Goal: Transaction & Acquisition: Purchase product/service

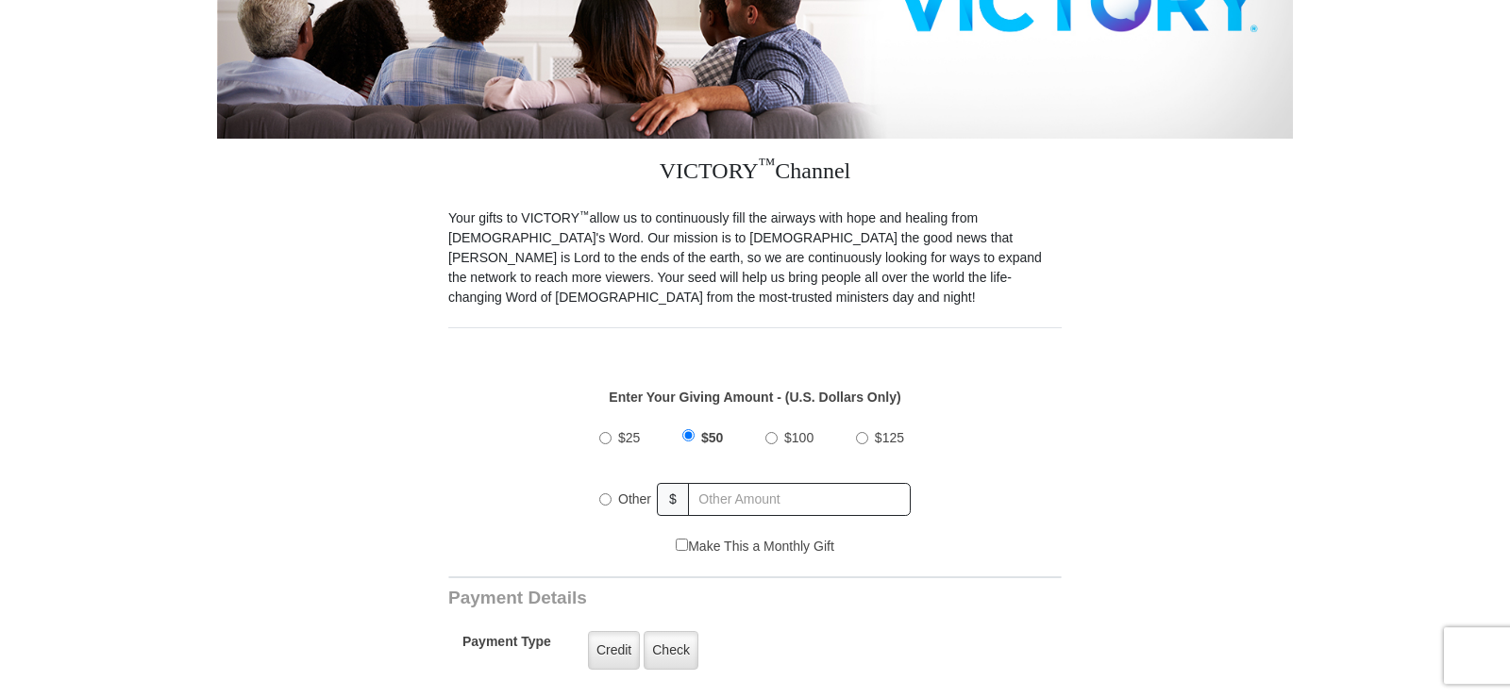
scroll to position [385, 0]
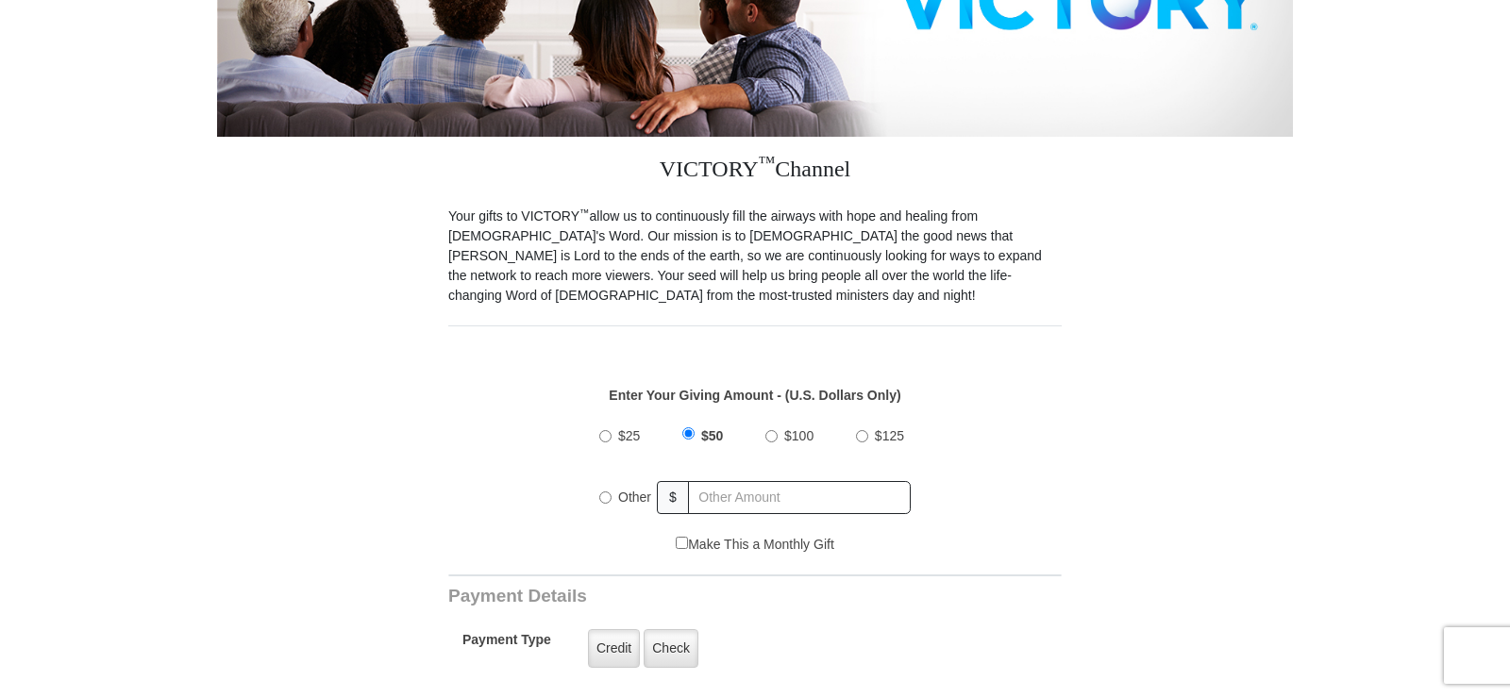
click at [604, 492] on input "Other" at bounding box center [605, 498] width 12 height 12
radio input "true"
type input "30"
click at [608, 630] on label "Credit" at bounding box center [614, 648] width 52 height 39
click at [0, 0] on input "Credit" at bounding box center [0, 0] width 0 height 0
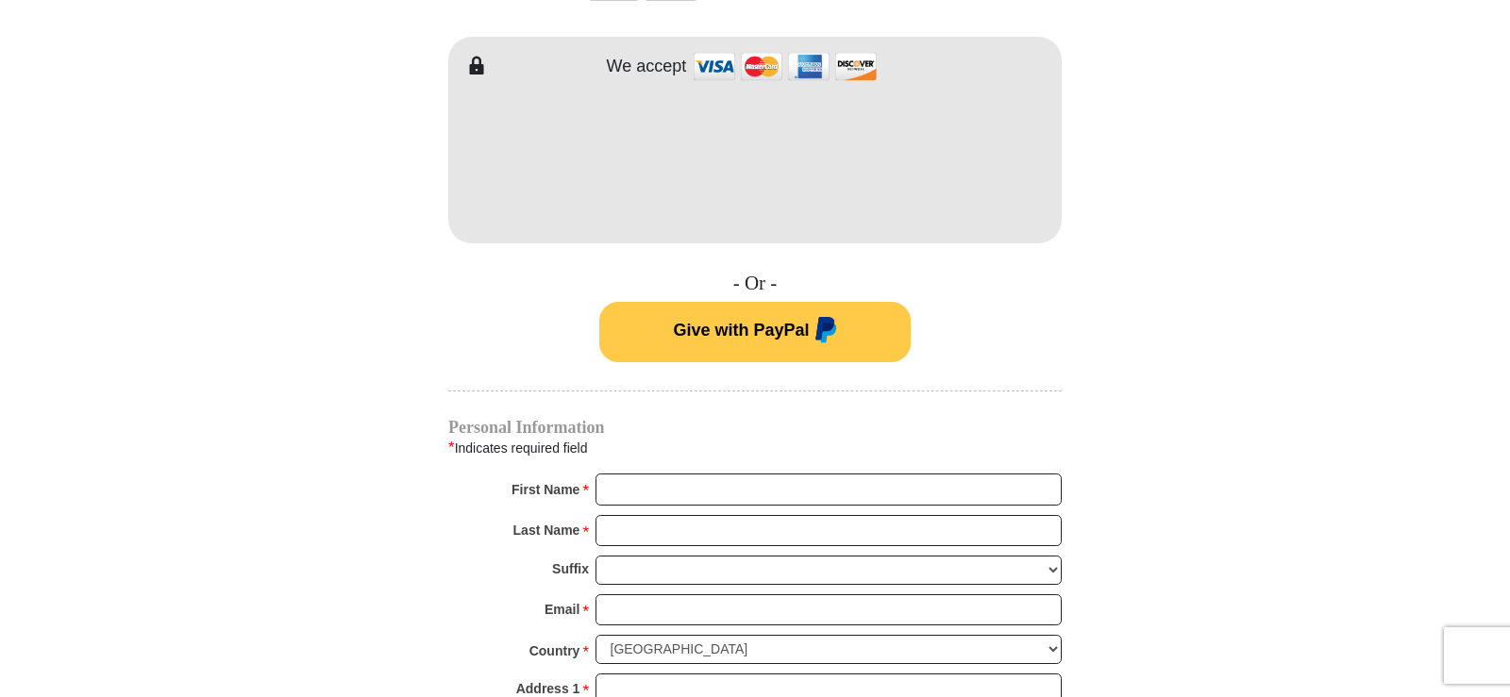
scroll to position [1155, 0]
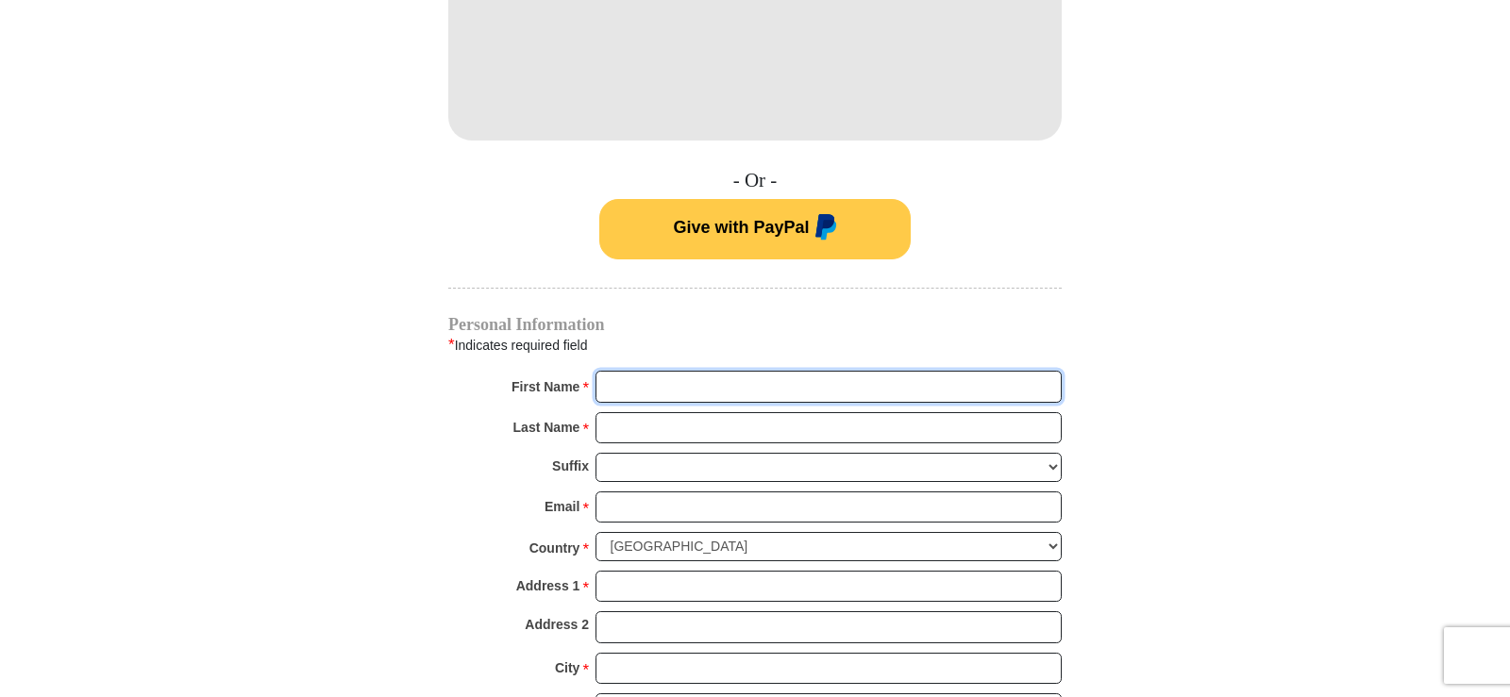
drag, startPoint x: 633, startPoint y: 376, endPoint x: 660, endPoint y: 378, distance: 26.6
click at [638, 375] on input "First Name *" at bounding box center [828, 387] width 466 height 32
type input "[PERSON_NAME]"
click at [617, 412] on input "Last Name *" at bounding box center [828, 428] width 466 height 32
type input "[PERSON_NAME]"
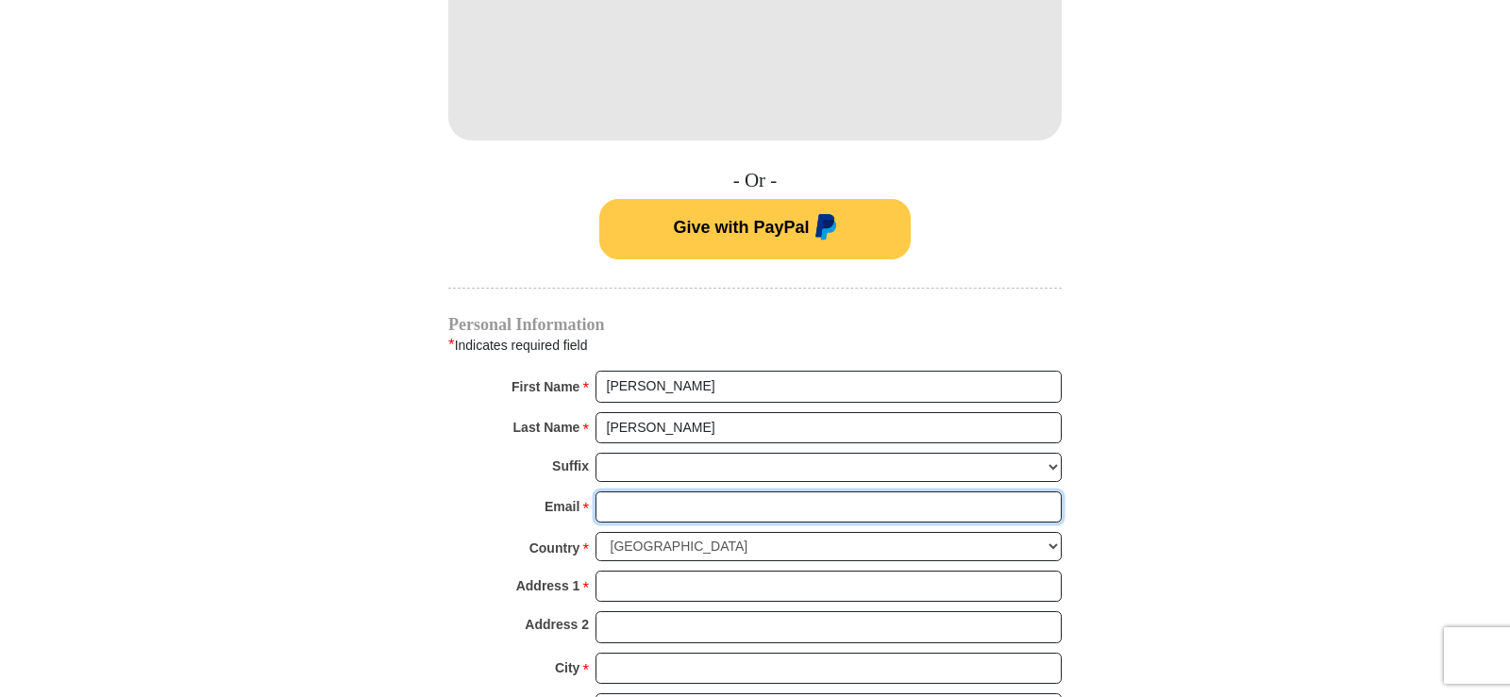
click at [624, 492] on input "Email *" at bounding box center [828, 508] width 466 height 32
type input "[EMAIL_ADDRESS][DOMAIN_NAME]"
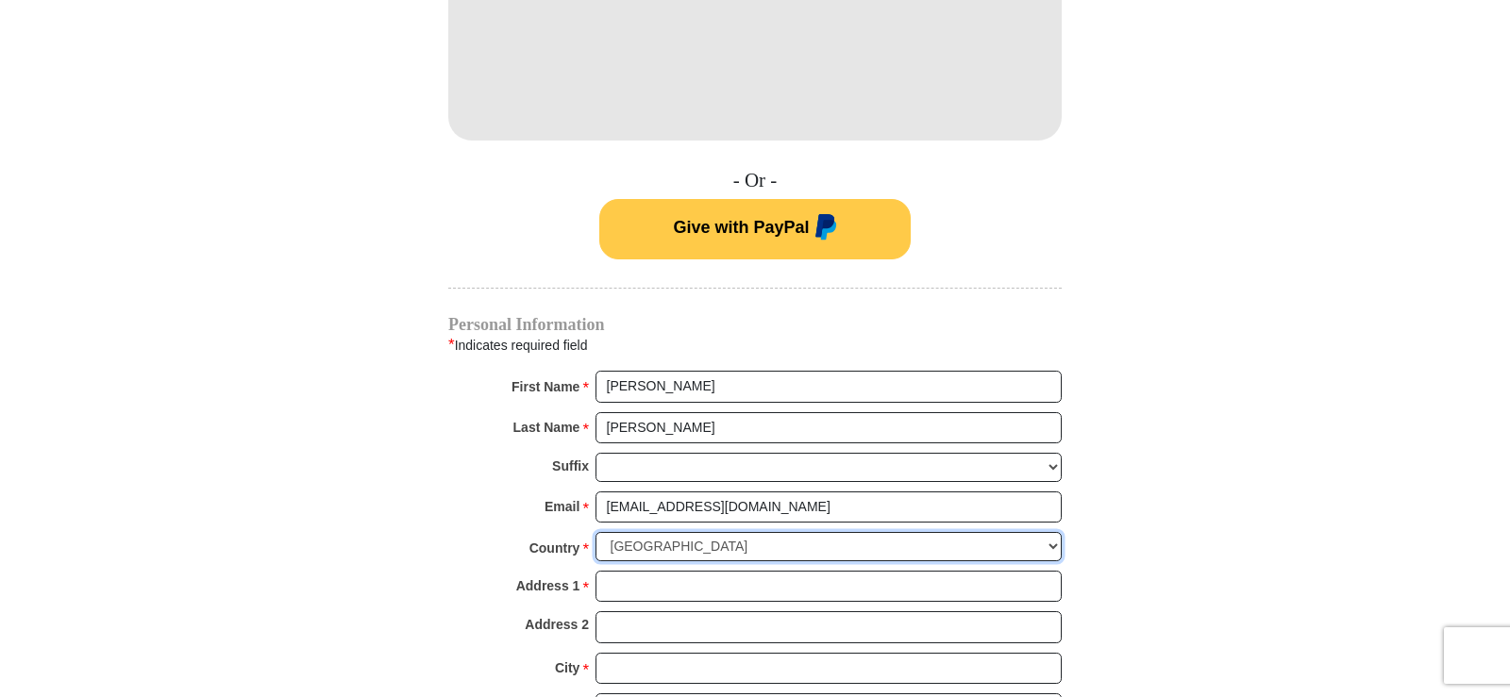
click at [595, 532] on select "[GEOGRAPHIC_DATA] [GEOGRAPHIC_DATA] [GEOGRAPHIC_DATA] [GEOGRAPHIC_DATA] [GEOGRA…" at bounding box center [828, 546] width 466 height 29
click at [636, 571] on input "Address 1 *" at bounding box center [828, 587] width 466 height 32
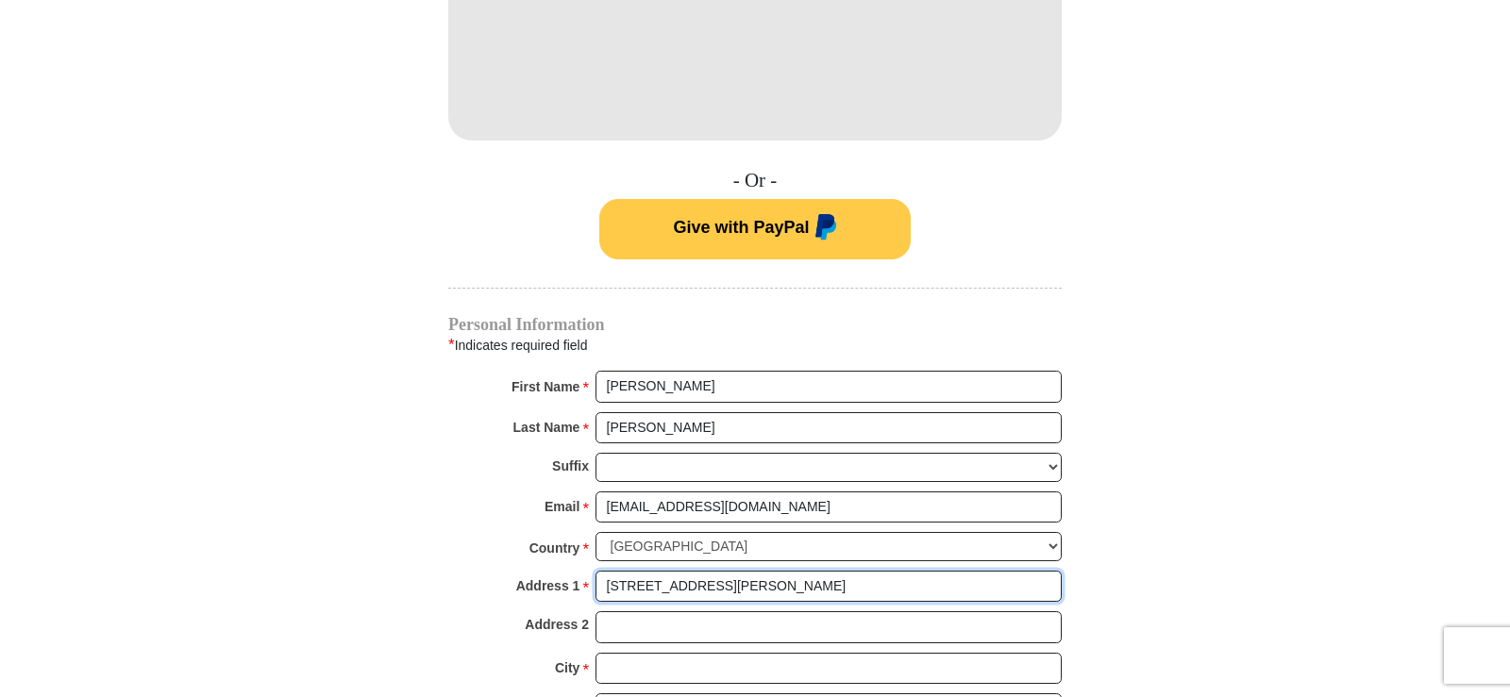
type input "[STREET_ADDRESS][PERSON_NAME]"
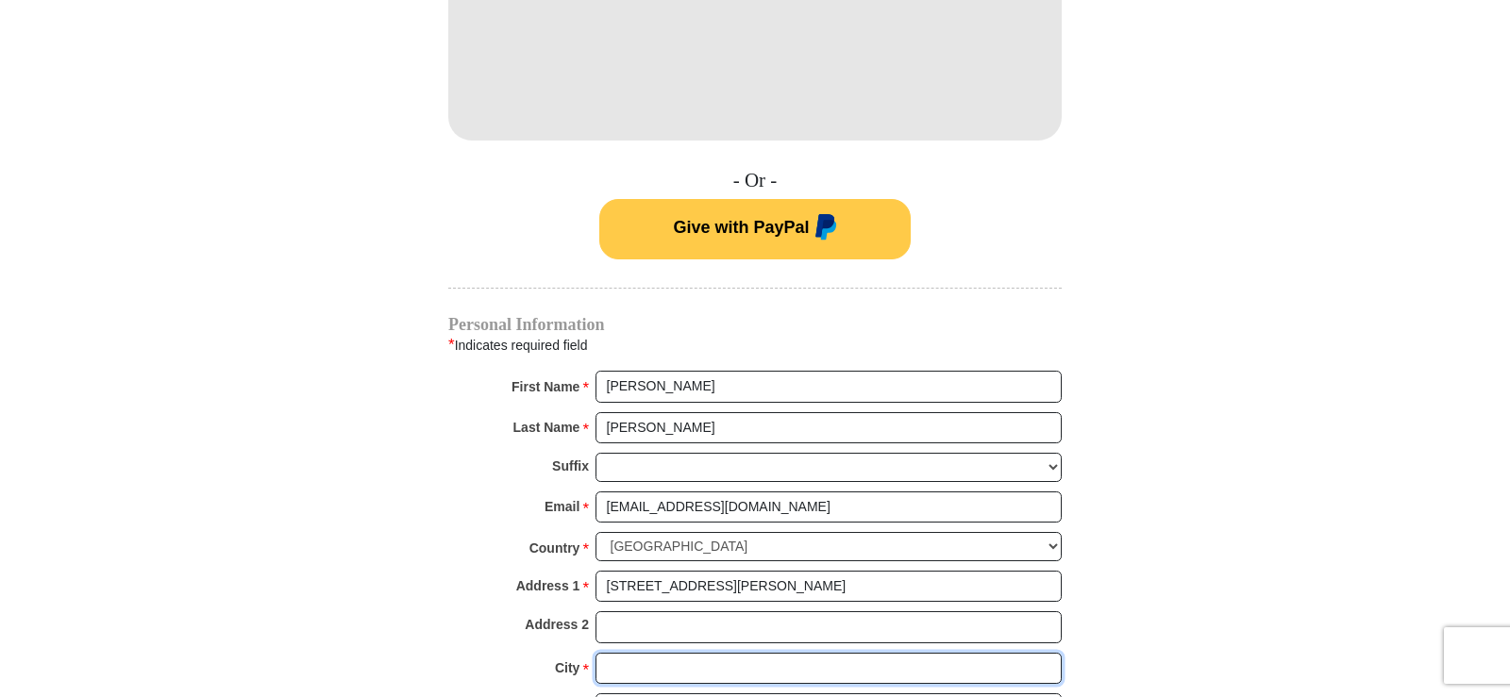
click at [618, 653] on input "City *" at bounding box center [828, 669] width 466 height 32
type input "[PERSON_NAME]"
click at [595, 694] on select "Choose [US_STATE] [US_STATE] [US_STATE] [US_STATE] [US_STATE] Armed Forces Amer…" at bounding box center [828, 708] width 466 height 29
select select "GA"
click option "[US_STATE]" at bounding box center [0, 0] width 0 height 0
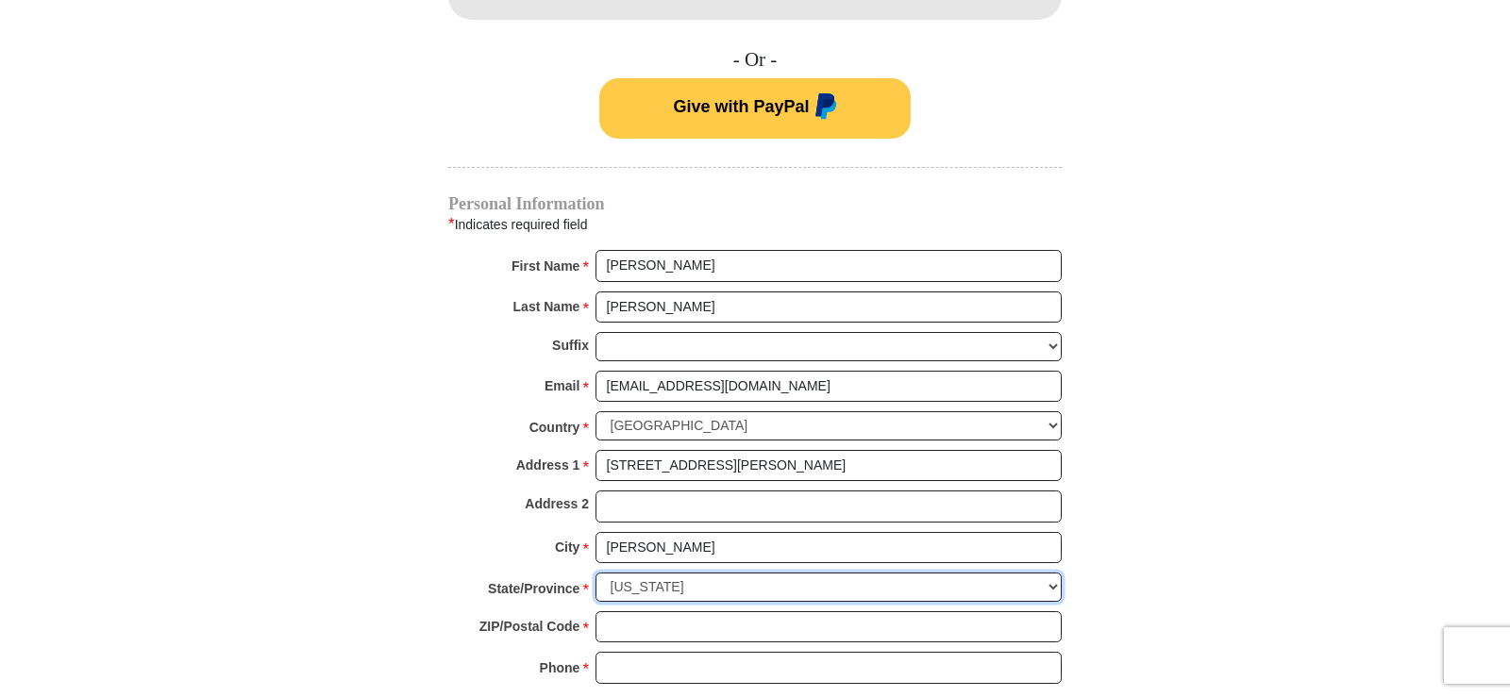
scroll to position [1348, 0]
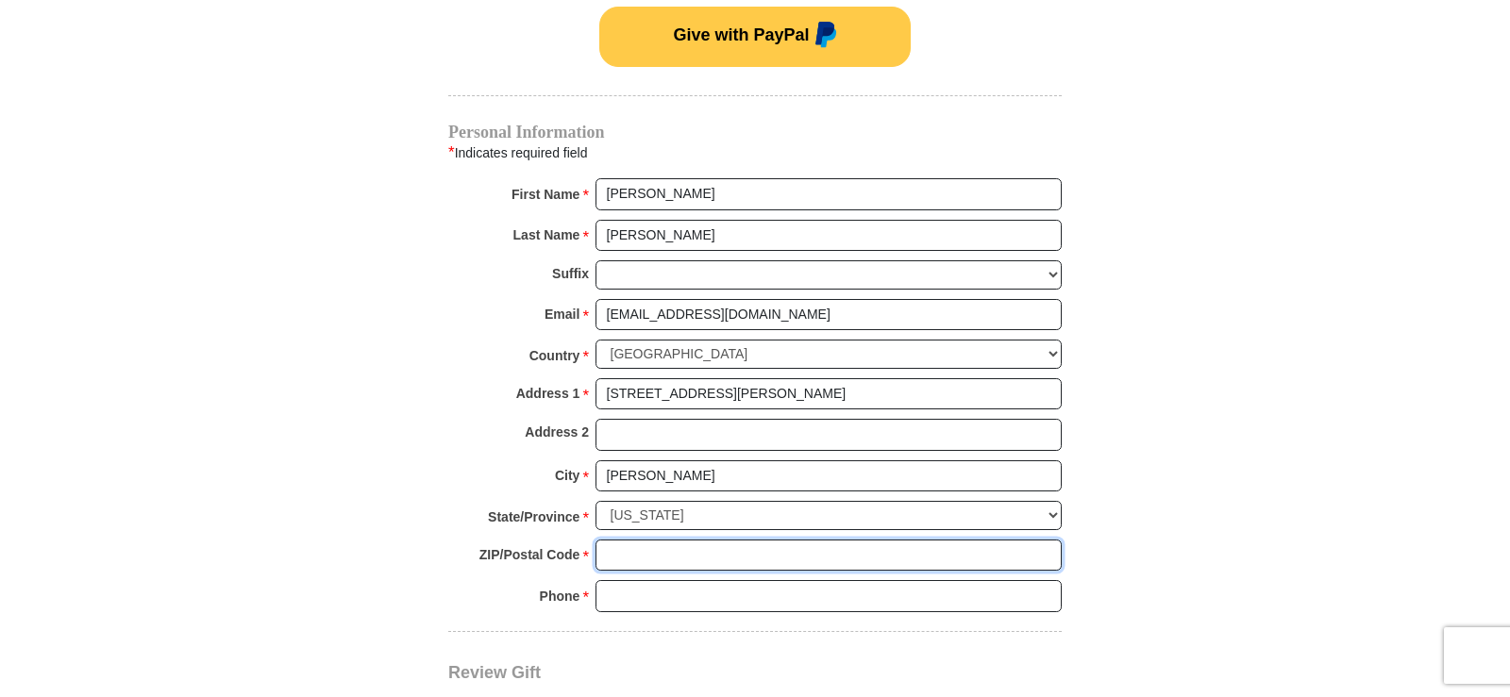
click at [622, 540] on input "ZIP/Postal Code *" at bounding box center [828, 556] width 466 height 32
type input "31312"
click at [624, 586] on input "Phone * *" at bounding box center [828, 596] width 466 height 32
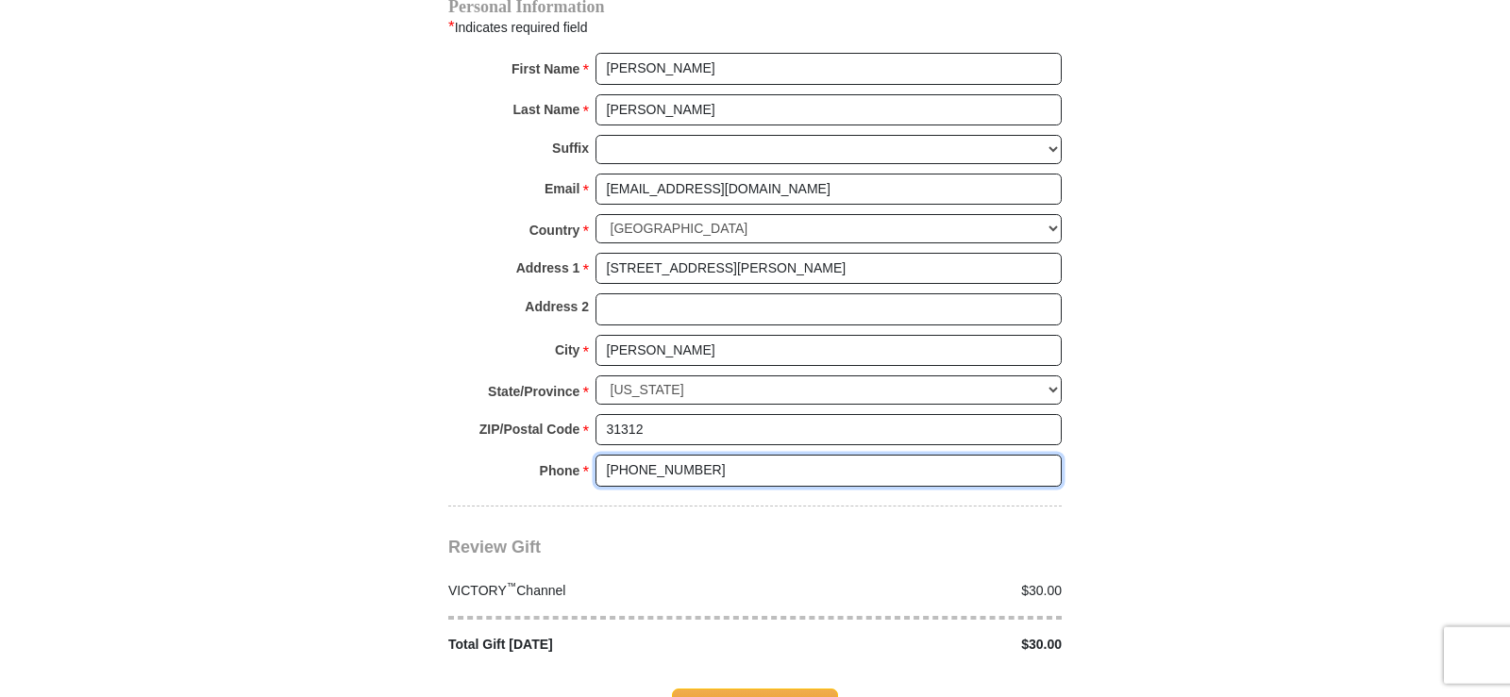
scroll to position [1540, 0]
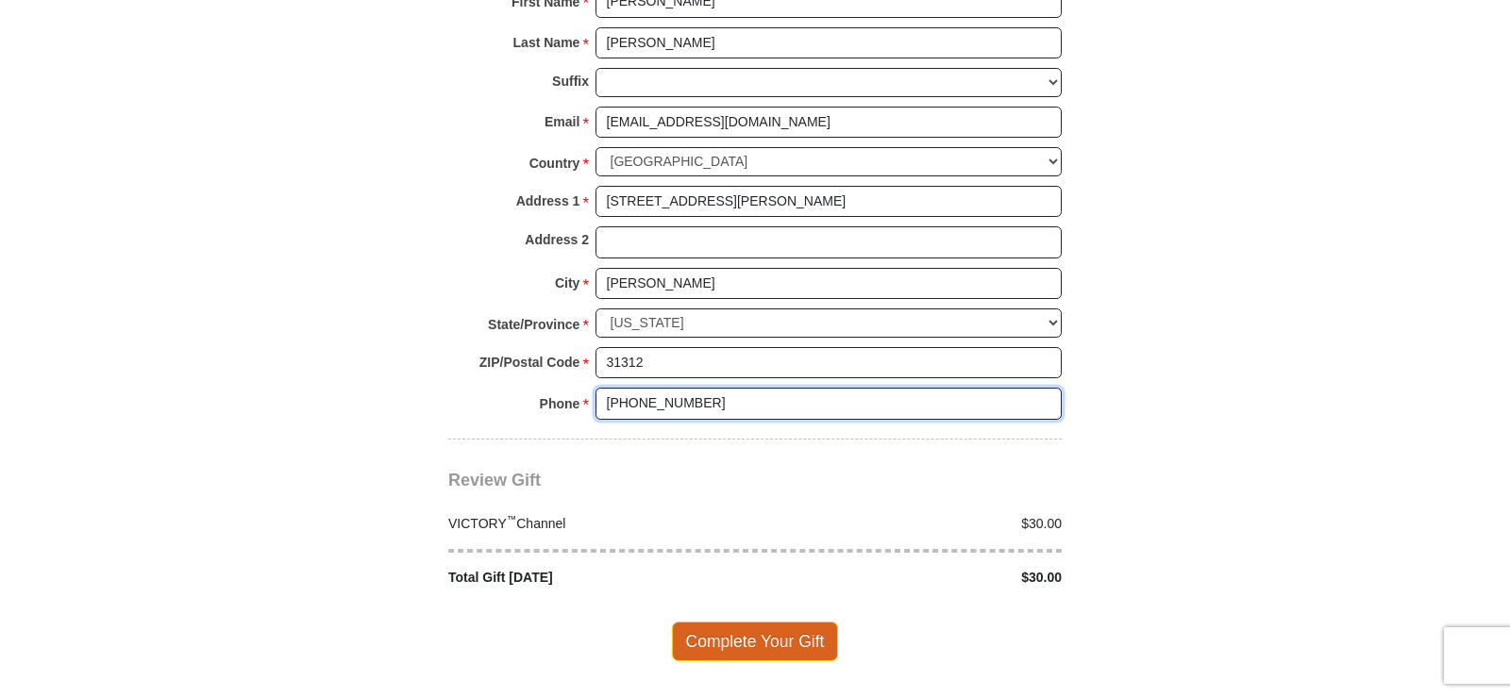
type input "[PHONE_NUMBER]"
click at [736, 622] on span "Complete Your Gift" at bounding box center [755, 642] width 167 height 40
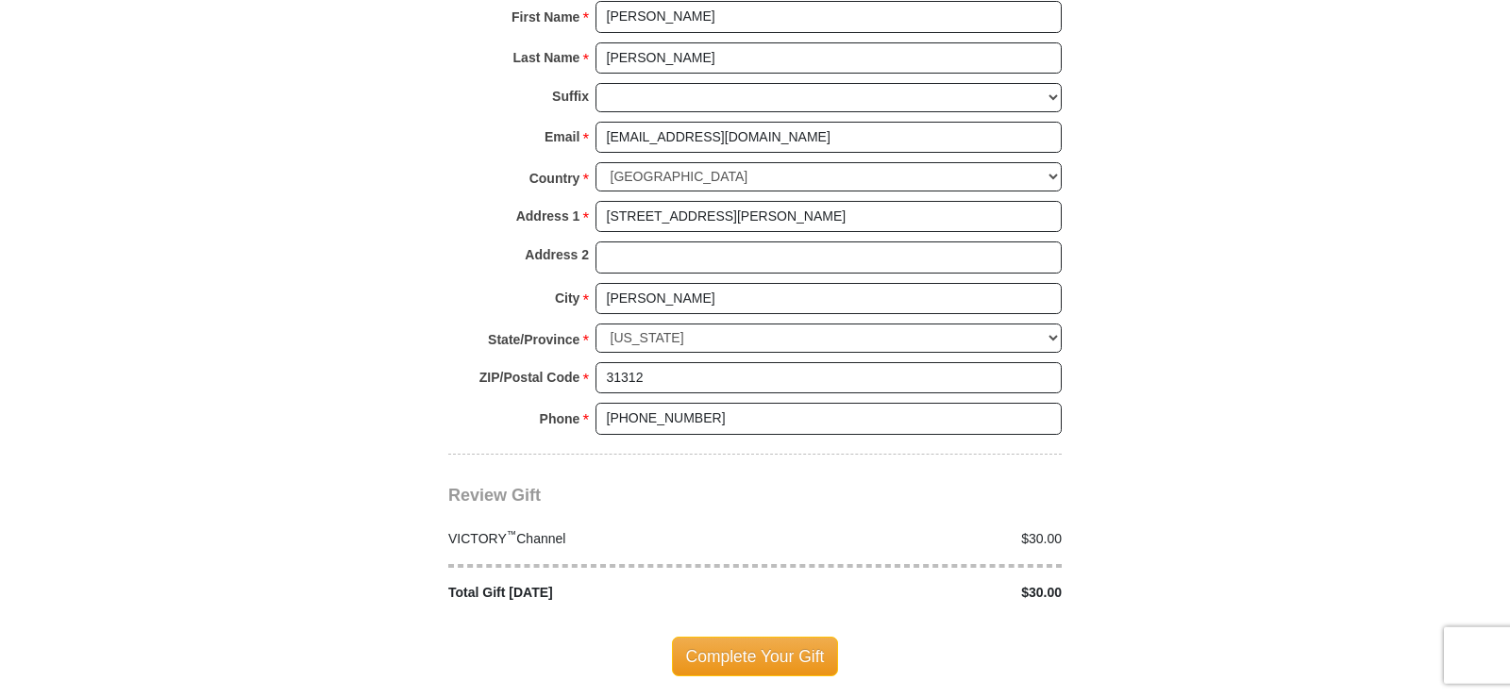
scroll to position [1710, 0]
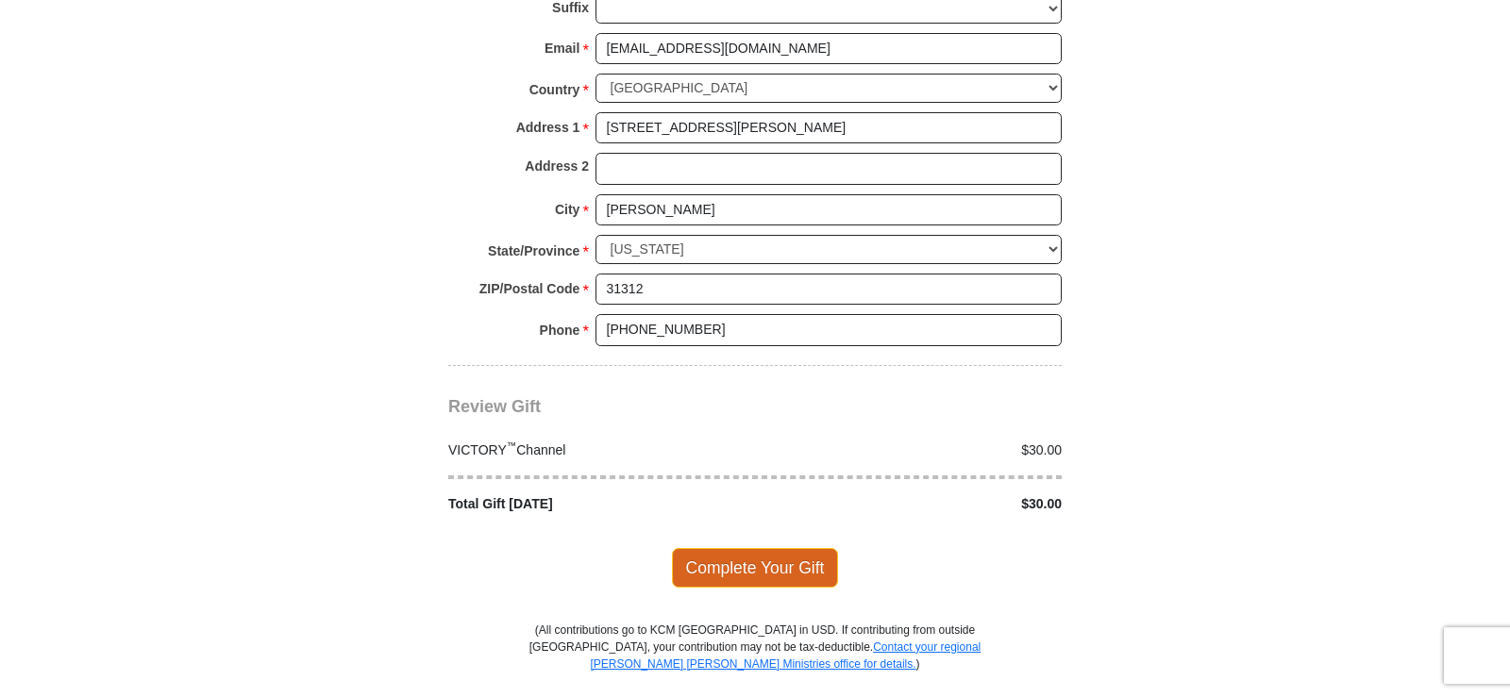
click at [743, 548] on span "Complete Your Gift" at bounding box center [755, 568] width 167 height 40
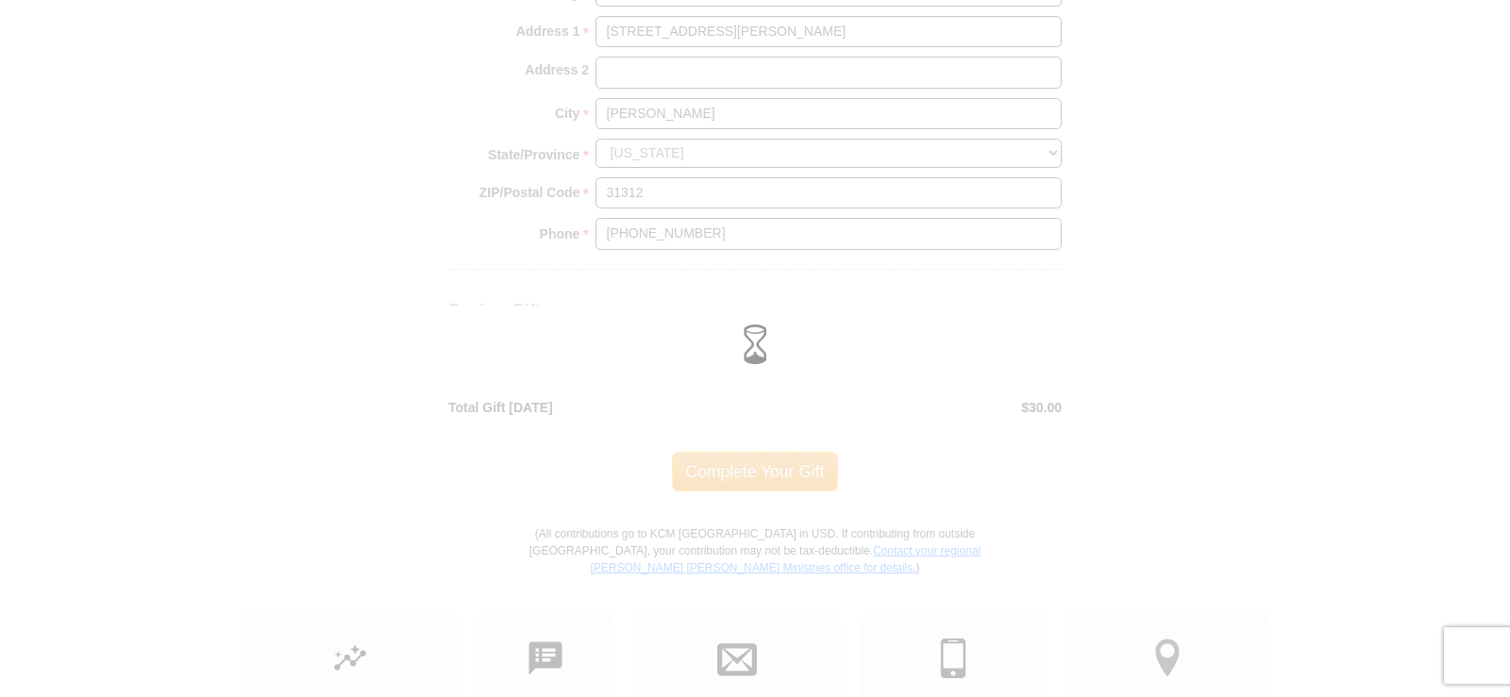
scroll to position [1614, 0]
